Goal: Check status: Check status

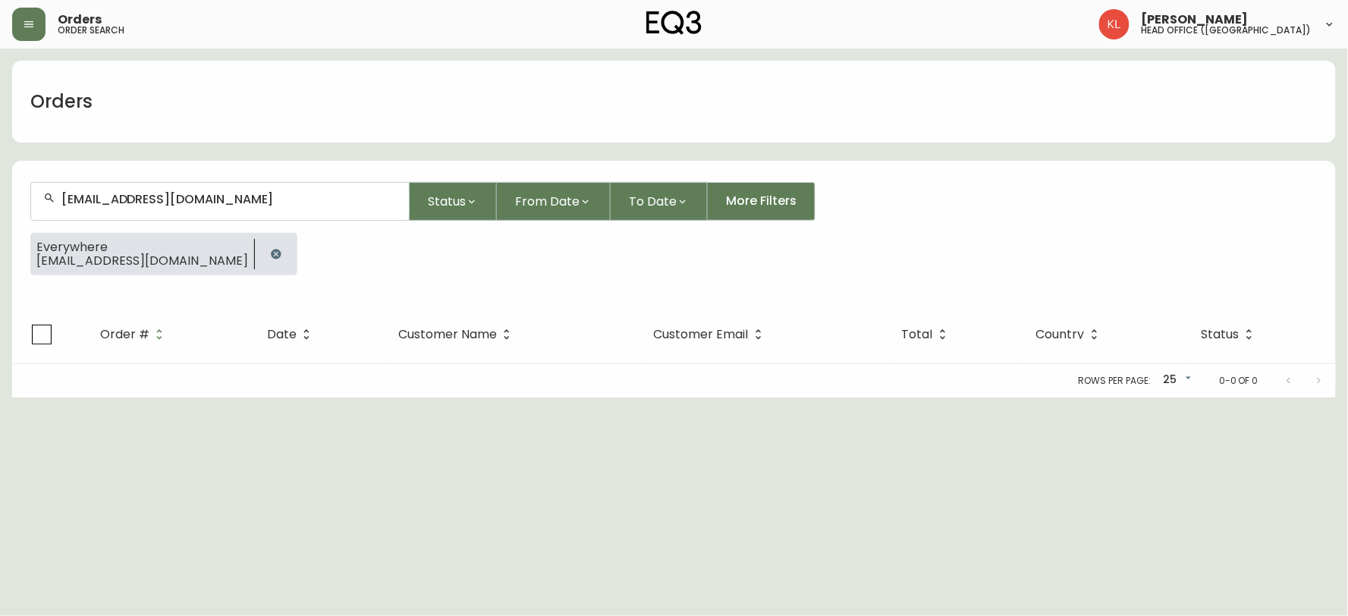
drag, startPoint x: 192, startPoint y: 201, endPoint x: 0, endPoint y: 199, distance: 191.9
click at [0, 200] on main "Orders [EMAIL_ADDRESS][DOMAIN_NAME] Status From Date To Date More Filters Every…" at bounding box center [674, 223] width 1348 height 349
drag, startPoint x: 254, startPoint y: 199, endPoint x: 0, endPoint y: 155, distance: 257.8
click at [0, 158] on main "Orders [EMAIL_ADDRESS][DOMAIN_NAME] Status From Date To Date More Filters Every…" at bounding box center [674, 223] width 1348 height 349
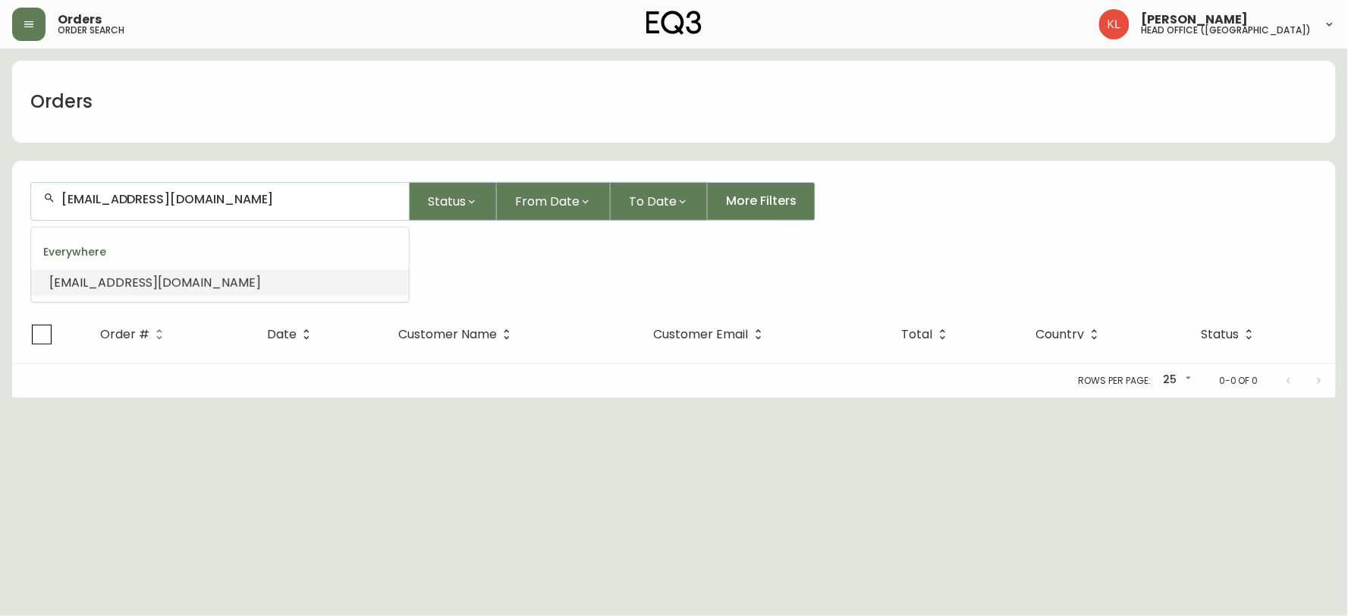
type input "[PHONE_NUMBER]"
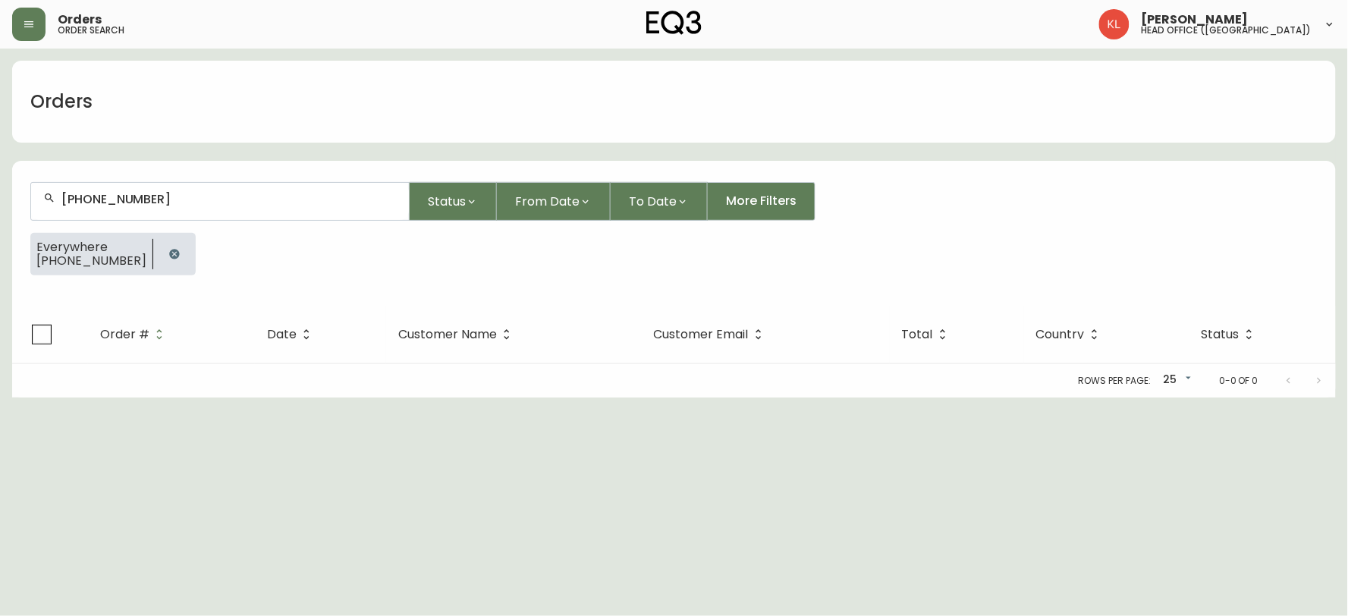
drag, startPoint x: 279, startPoint y: 193, endPoint x: 0, endPoint y: 134, distance: 285.1
click at [0, 171] on main "Orders [PHONE_NUMBER] Status From Date To Date More Filters Everywhere [PHONE_N…" at bounding box center [674, 223] width 1348 height 349
paste input "4133359"
type input "4133359"
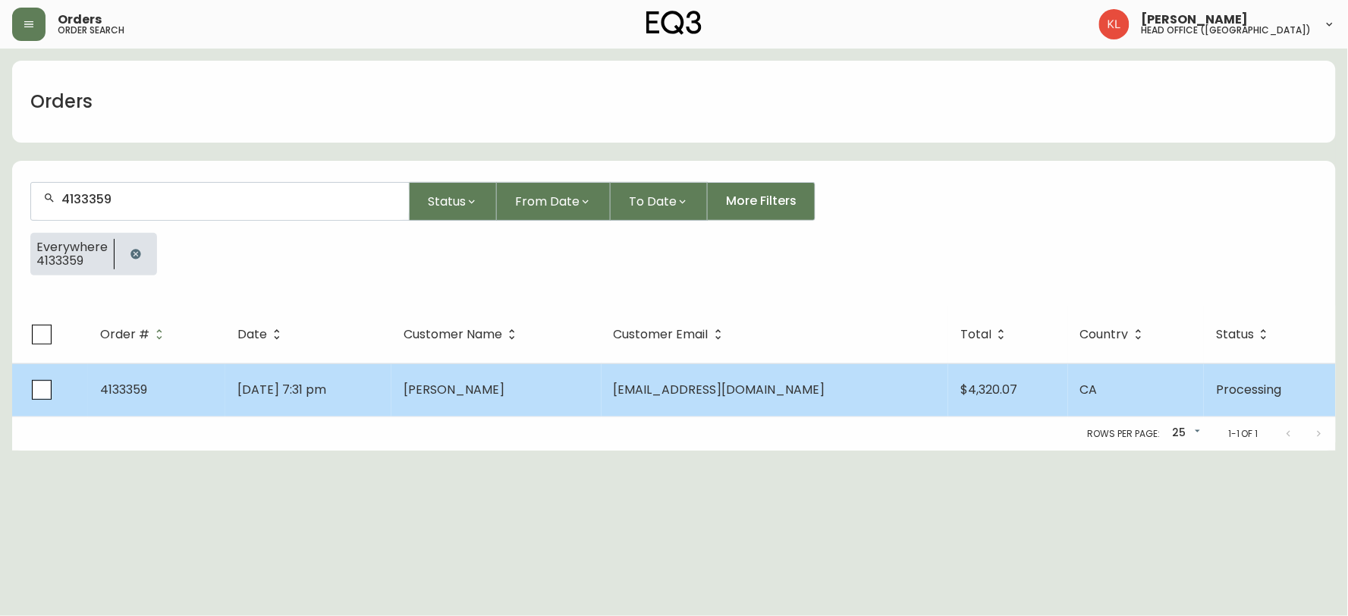
type input "4133359"
click at [391, 385] on td "[DATE] 7:31 pm" at bounding box center [308, 389] width 166 height 53
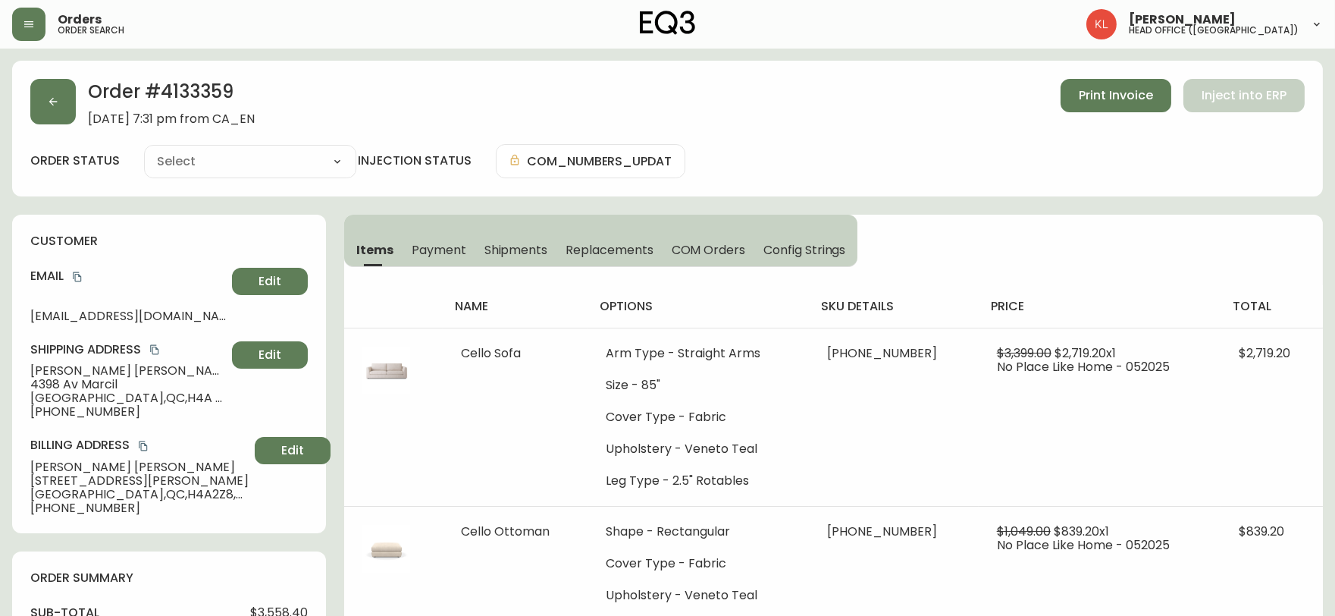
type input "Processing"
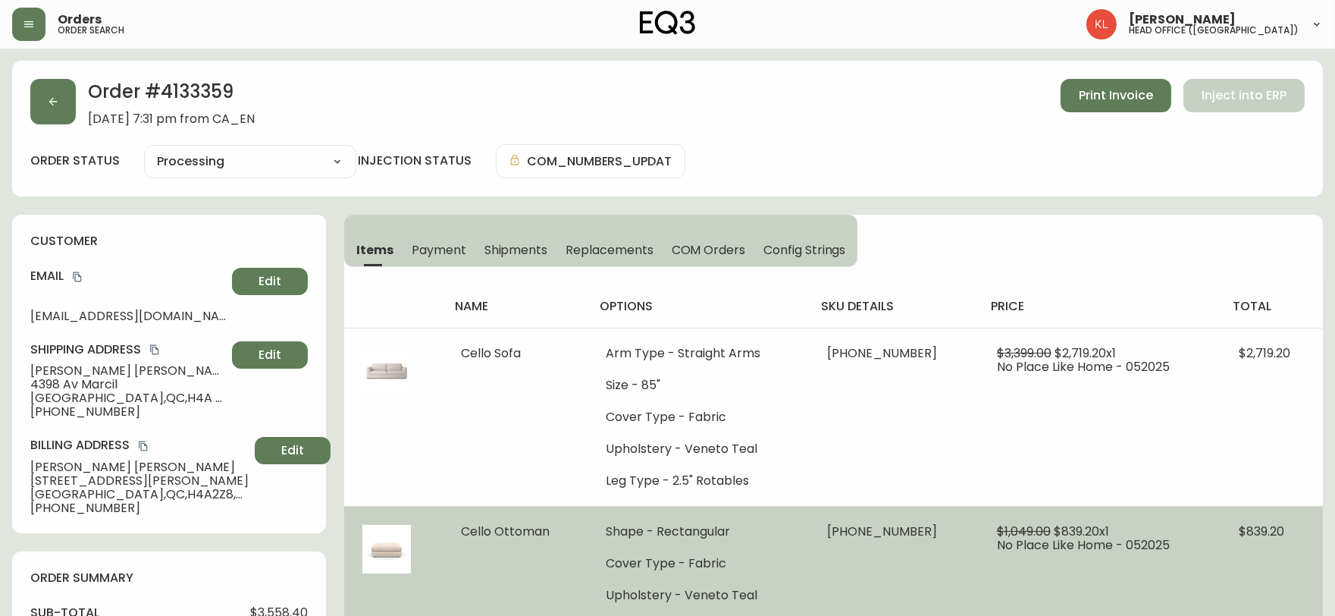
select select "PROCESSING"
